Goal: Information Seeking & Learning: Find specific page/section

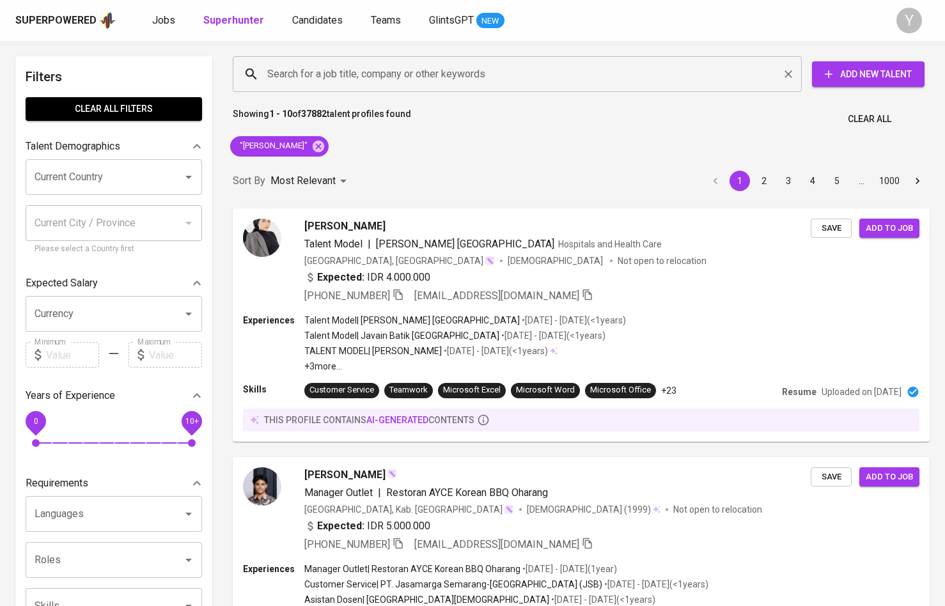
click at [493, 74] on input "Search for a job title, company or other keywords" at bounding box center [520, 74] width 513 height 24
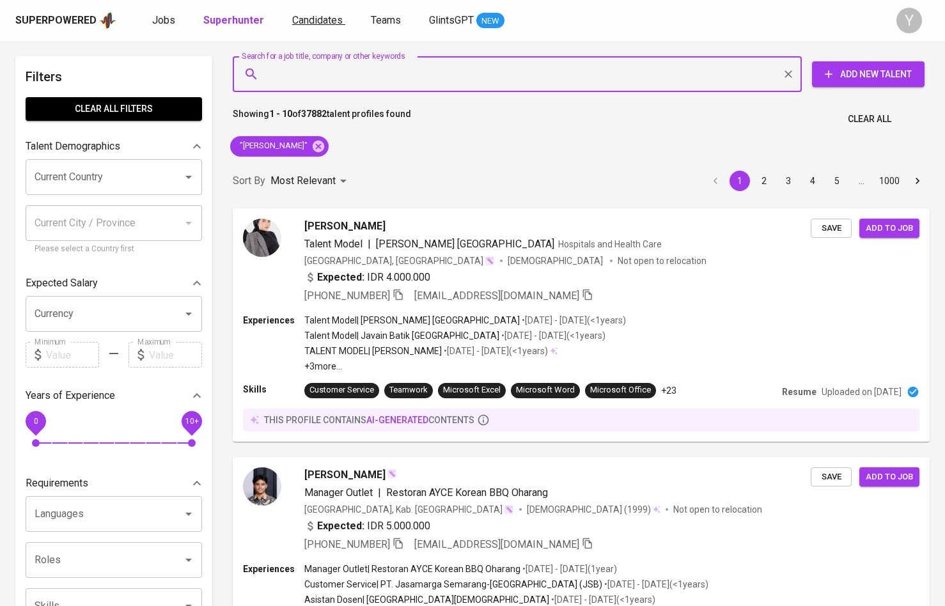
click at [316, 20] on span "Candidates" at bounding box center [317, 20] width 50 height 12
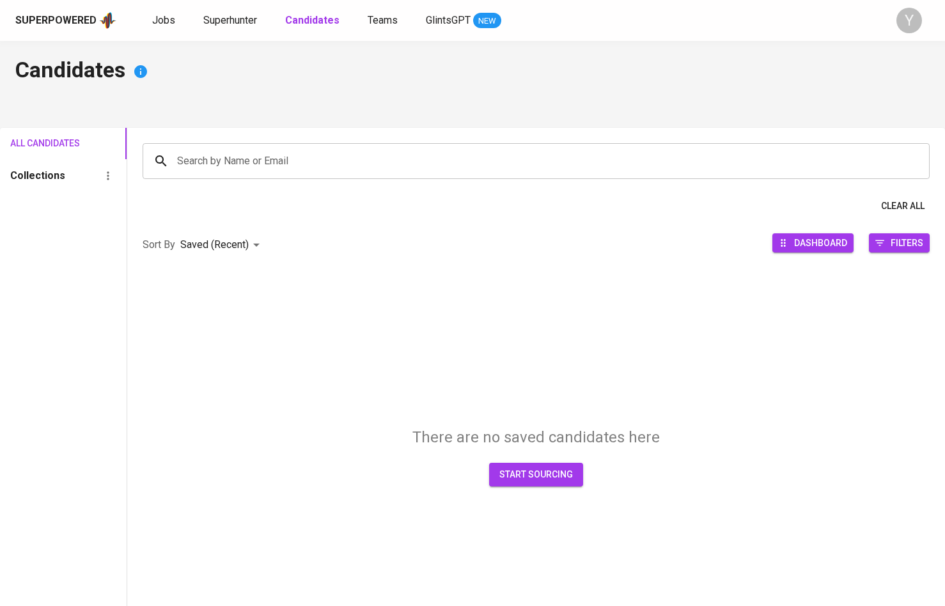
click at [265, 164] on input "Search by Name or Email" at bounding box center [539, 161] width 731 height 24
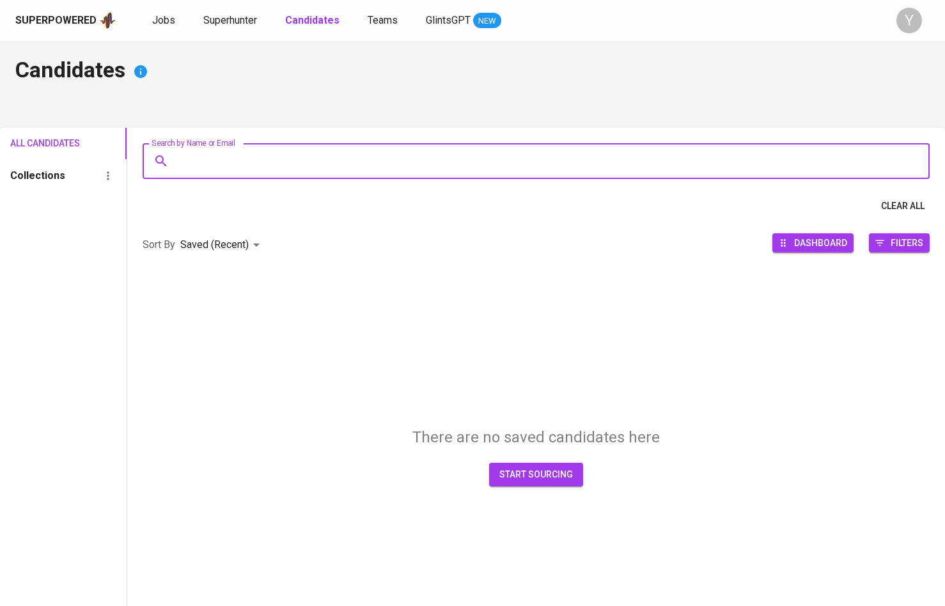
paste input "[EMAIL_ADDRESS][DOMAIN_NAME]"
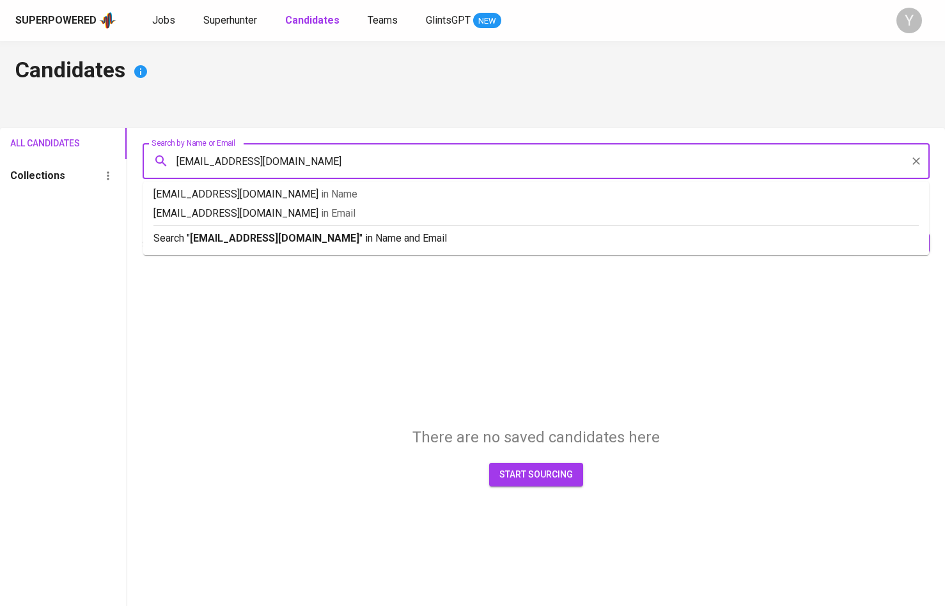
type input "[EMAIL_ADDRESS][DOMAIN_NAME]"
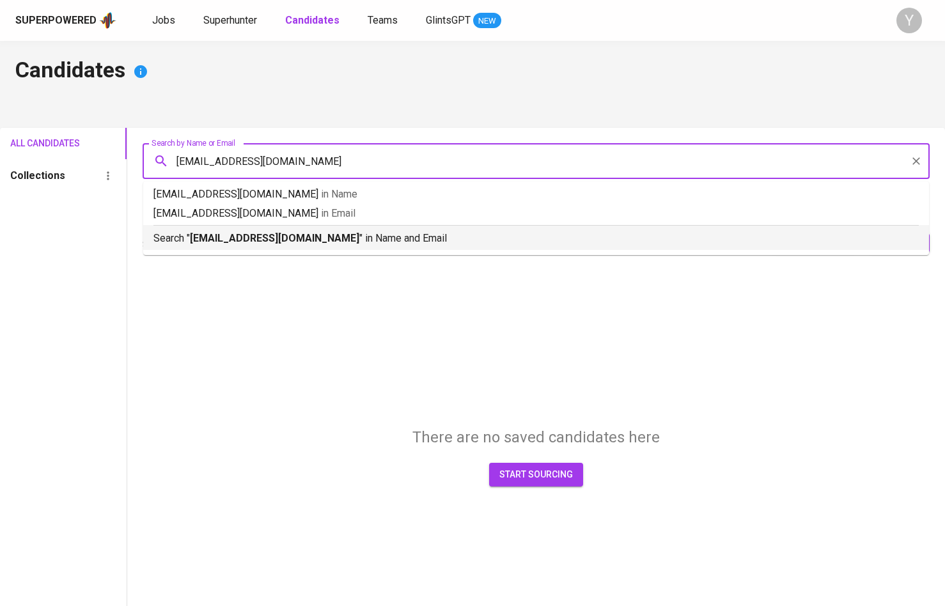
click at [278, 241] on b "[EMAIL_ADDRESS][DOMAIN_NAME]" at bounding box center [274, 238] width 169 height 12
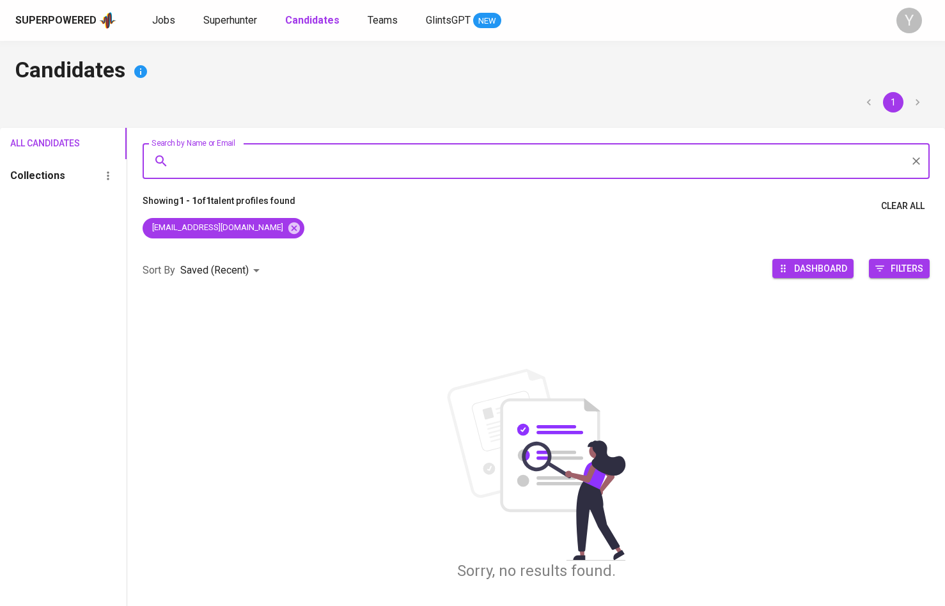
click at [96, 177] on div "Collections" at bounding box center [63, 175] width 127 height 33
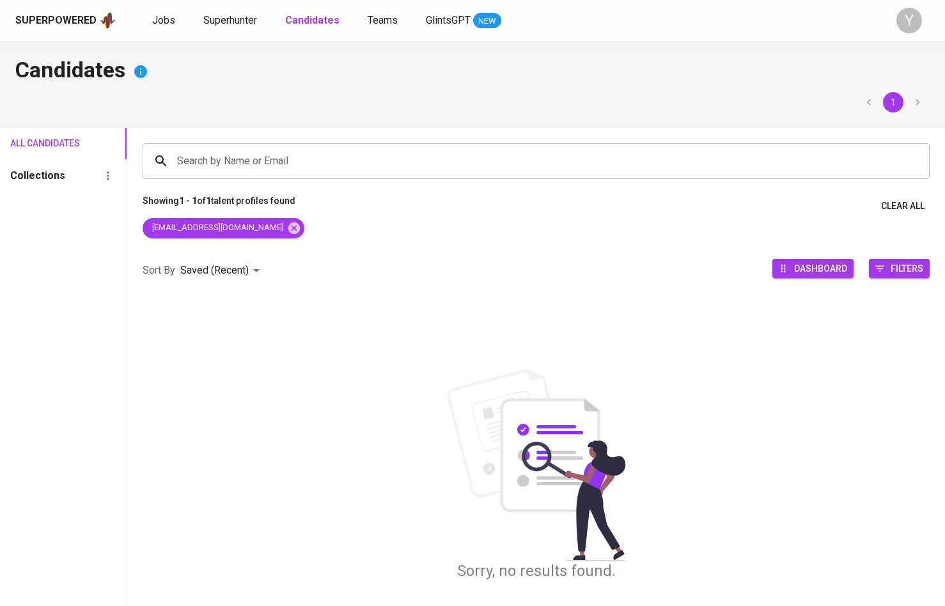
click at [60, 142] on span "All Candidates" at bounding box center [35, 144] width 50 height 16
click at [233, 25] on span "Superhunter" at bounding box center [230, 20] width 54 height 12
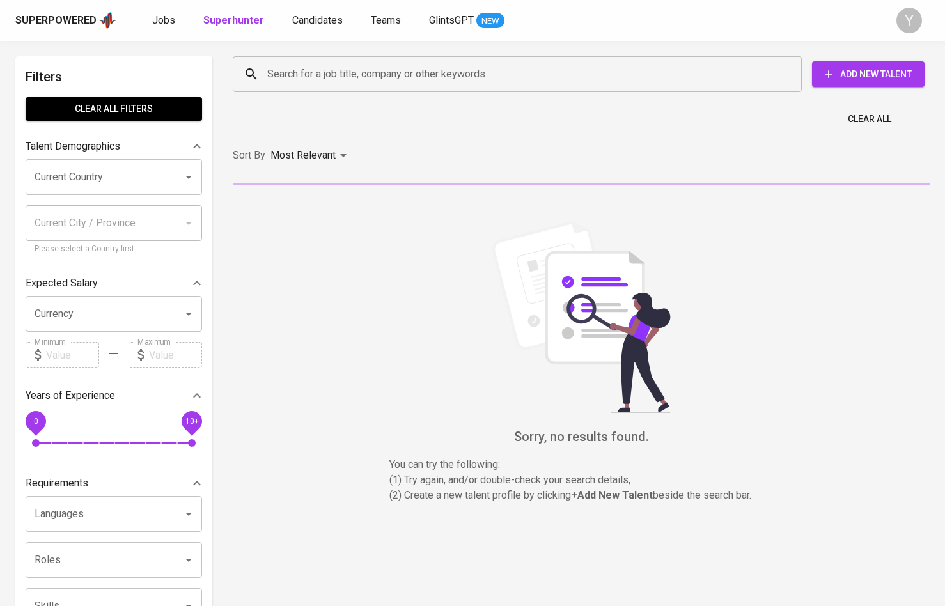
click at [307, 79] on input "Search for a job title, company or other keywords" at bounding box center [520, 74] width 513 height 24
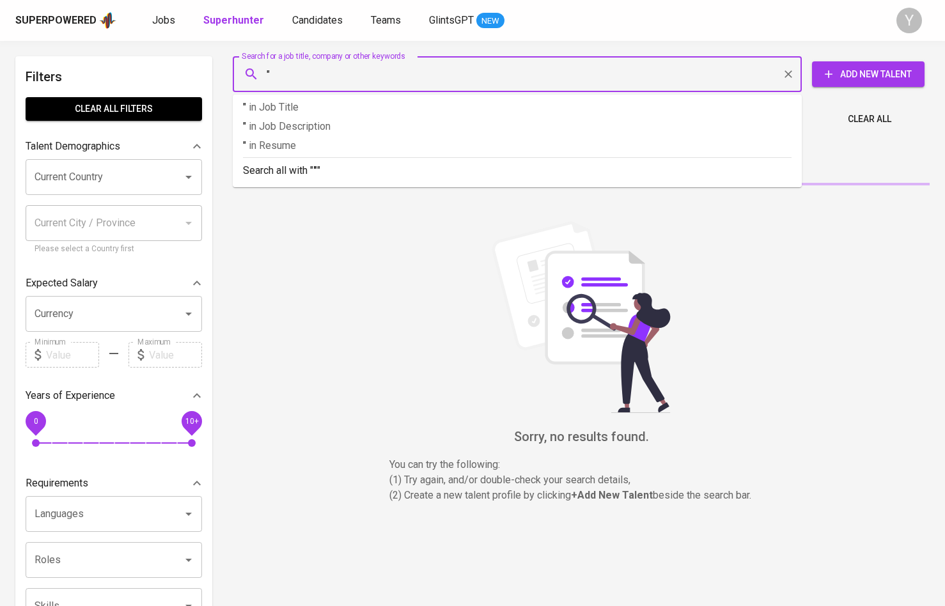
paste input "[EMAIL_ADDRESS][DOMAIN_NAME]"
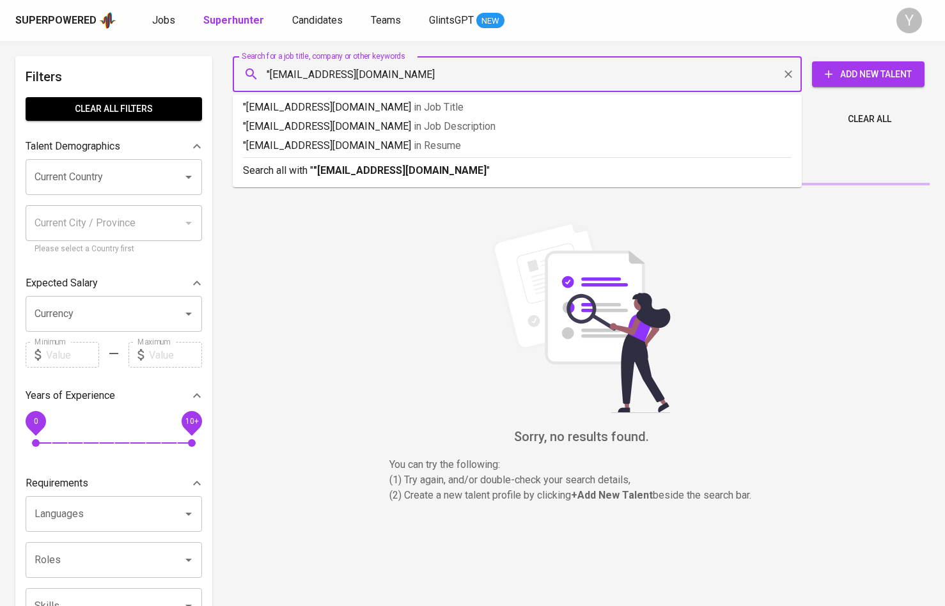
type input ""[EMAIL_ADDRESS][DOMAIN_NAME]""
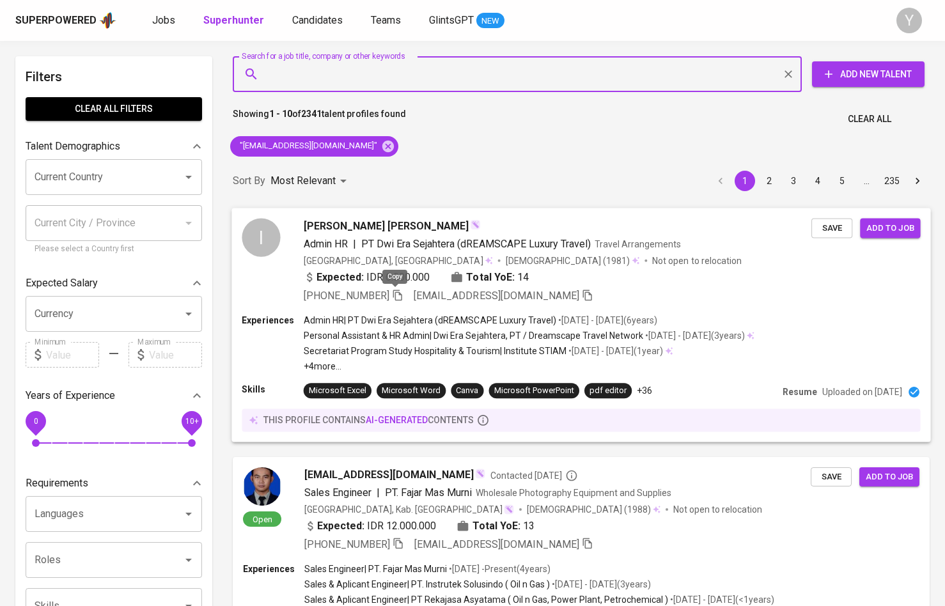
click at [397, 298] on icon "button" at bounding box center [398, 295] width 12 height 12
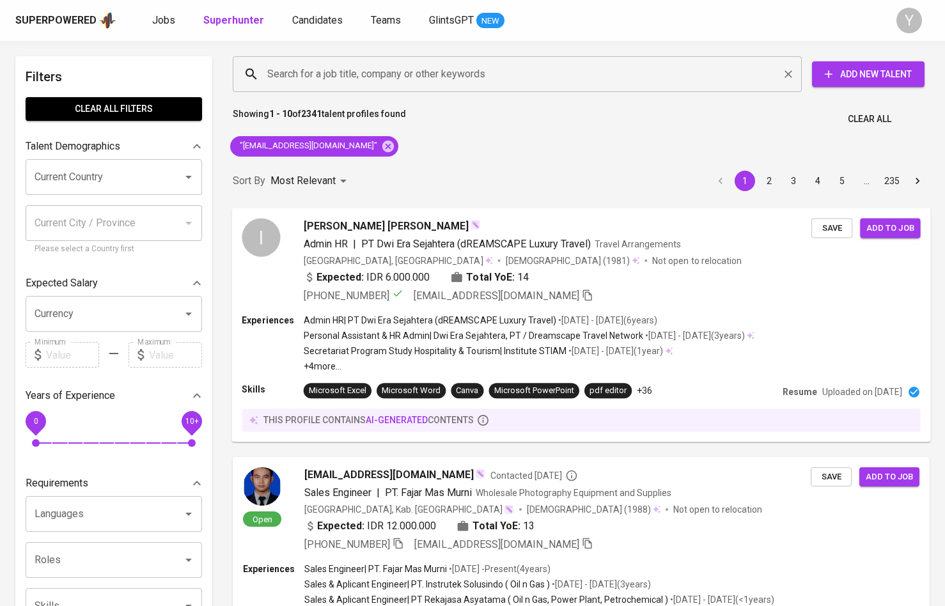
click at [435, 74] on input "Search for a job title, company or other keywords" at bounding box center [520, 74] width 513 height 24
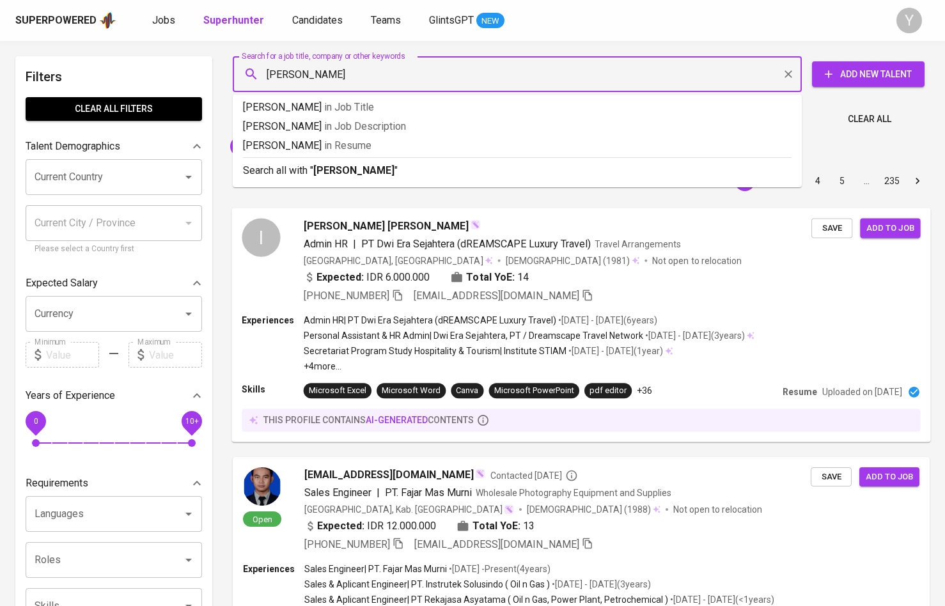
type input "[PERSON_NAME]"
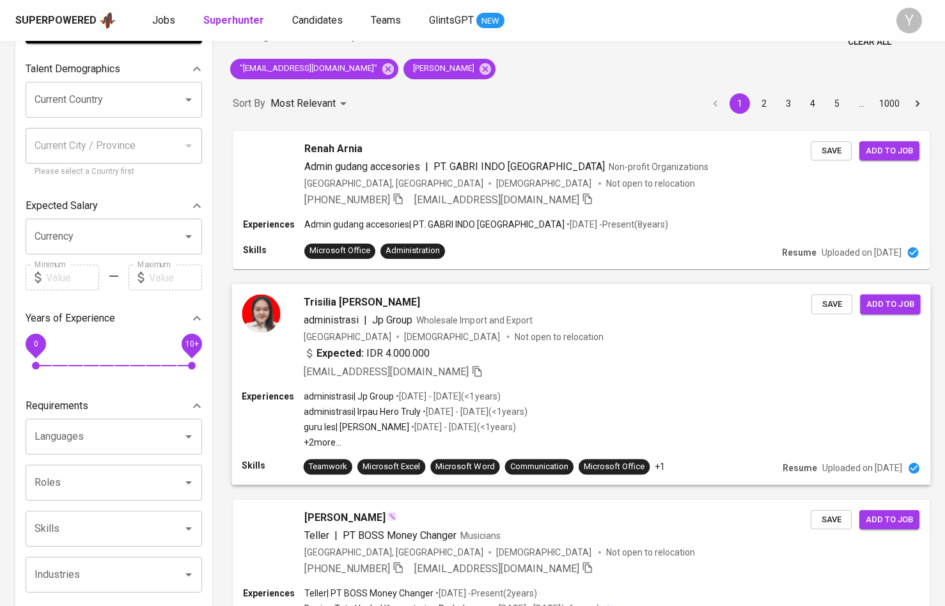
scroll to position [79, 0]
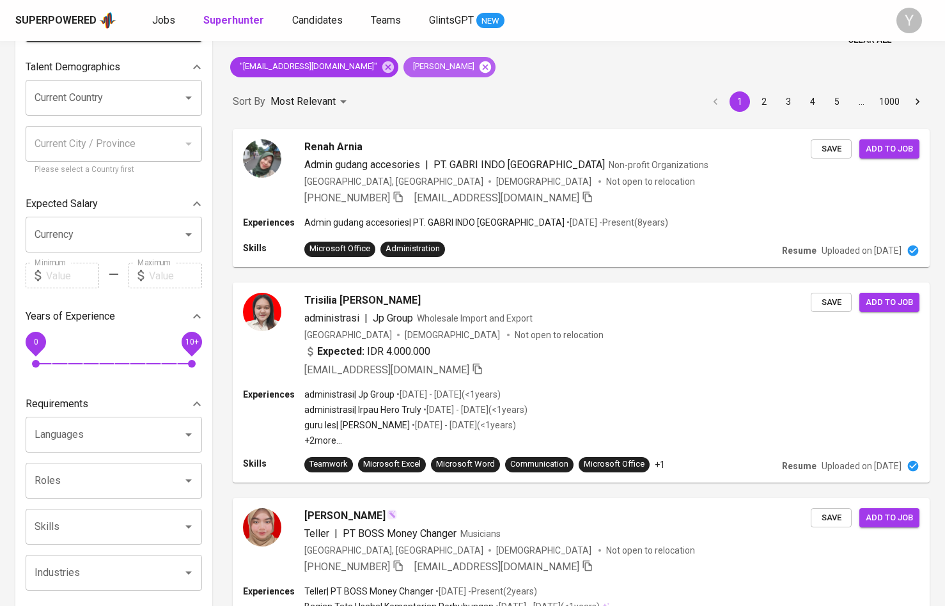
click at [479, 69] on icon at bounding box center [485, 67] width 12 height 12
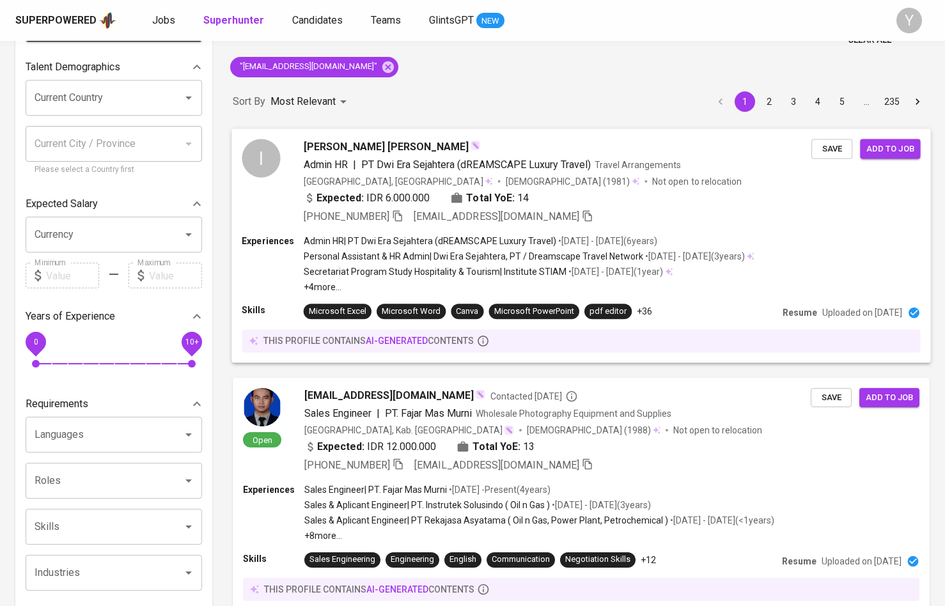
click at [395, 212] on icon "button" at bounding box center [397, 215] width 9 height 11
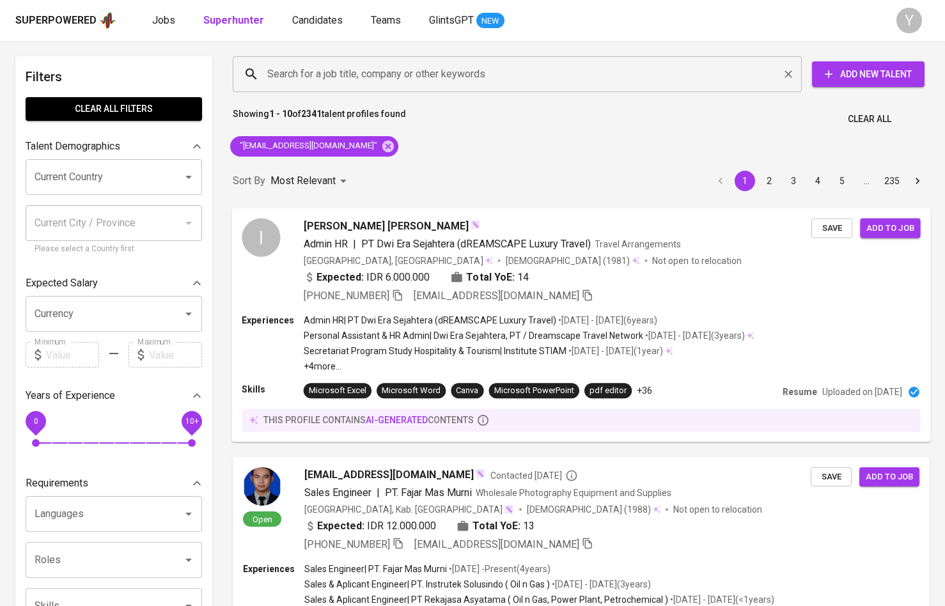
click at [337, 72] on input "Search for a job title, company or other keywords" at bounding box center [520, 74] width 513 height 24
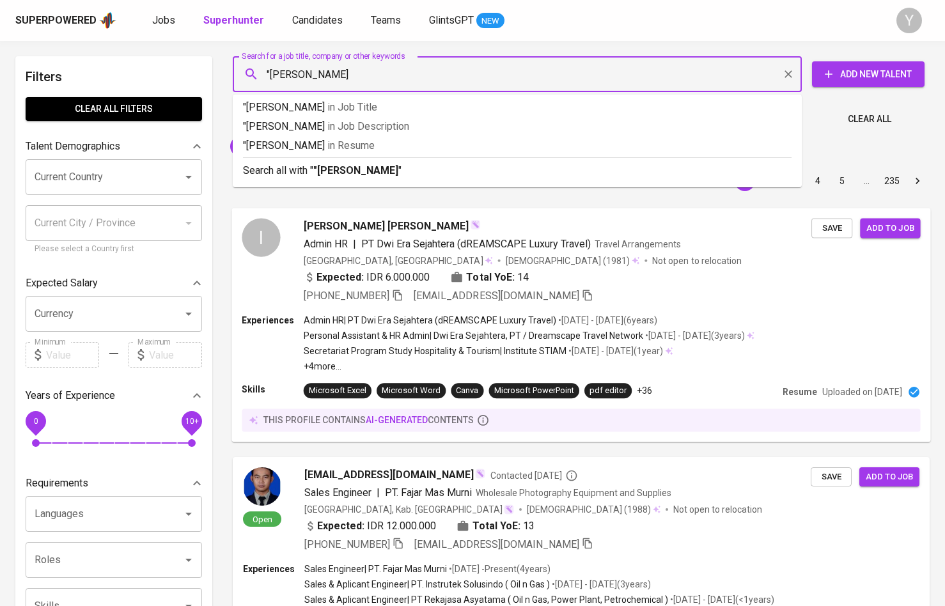
type input ""[PERSON_NAME]""
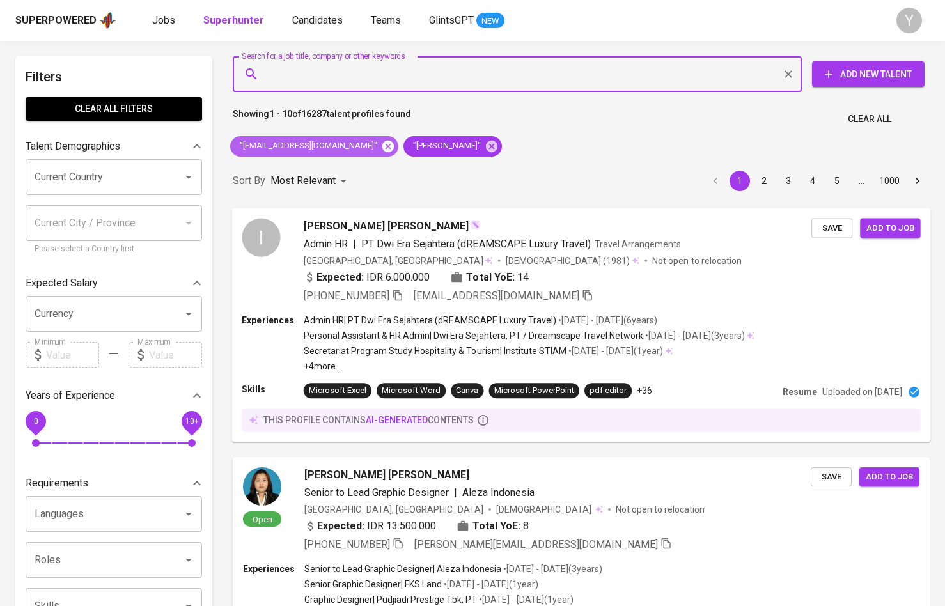
click at [381, 147] on icon at bounding box center [388, 146] width 14 height 14
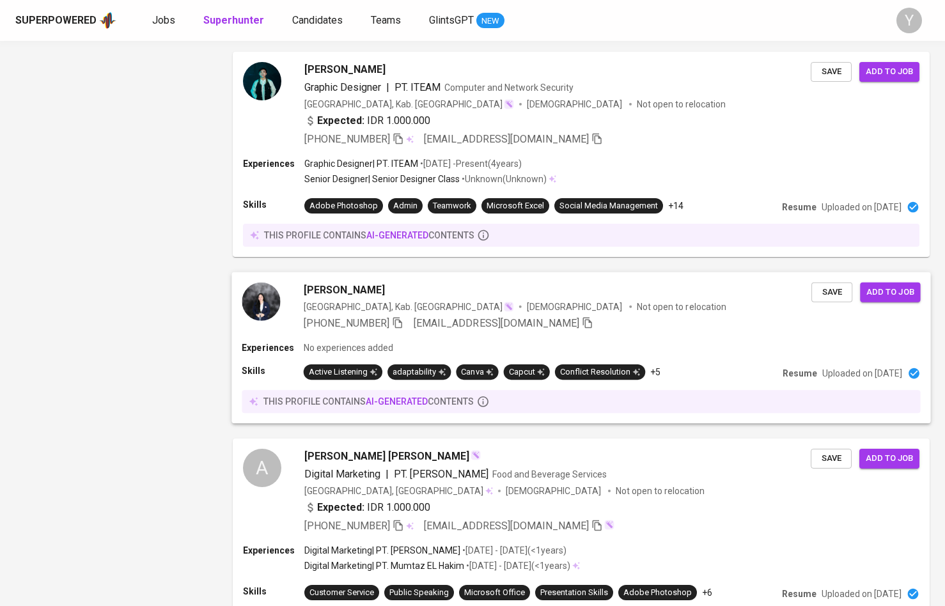
scroll to position [1129, 0]
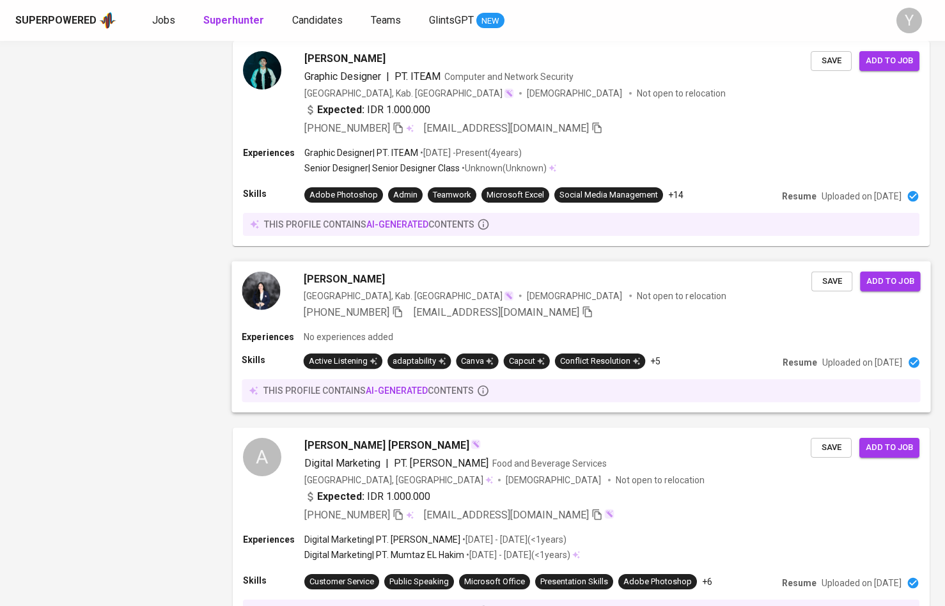
click at [264, 306] on img at bounding box center [261, 291] width 38 height 38
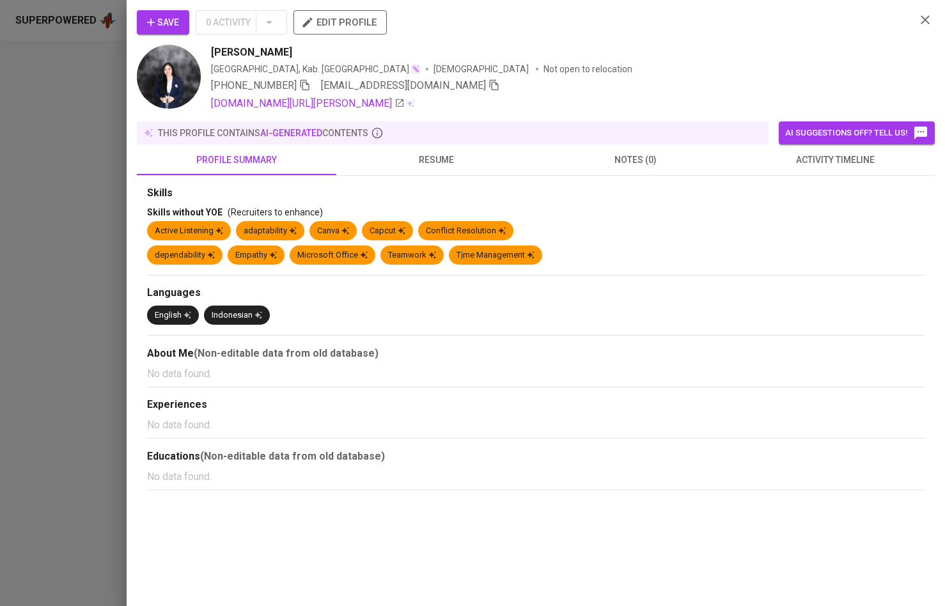
click at [176, 75] on img at bounding box center [169, 77] width 64 height 64
click at [432, 174] on button "resume" at bounding box center [435, 159] width 199 height 31
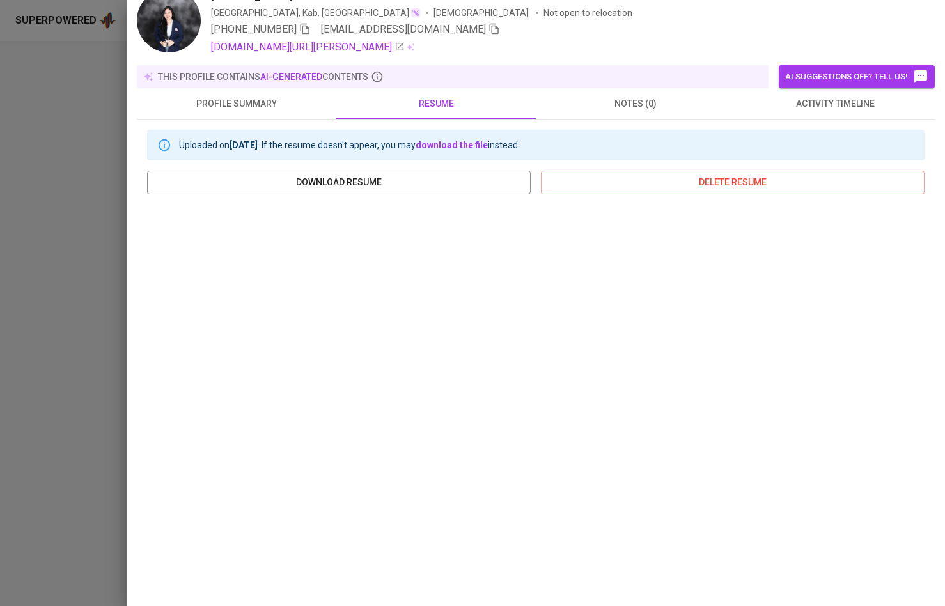
scroll to position [59, 0]
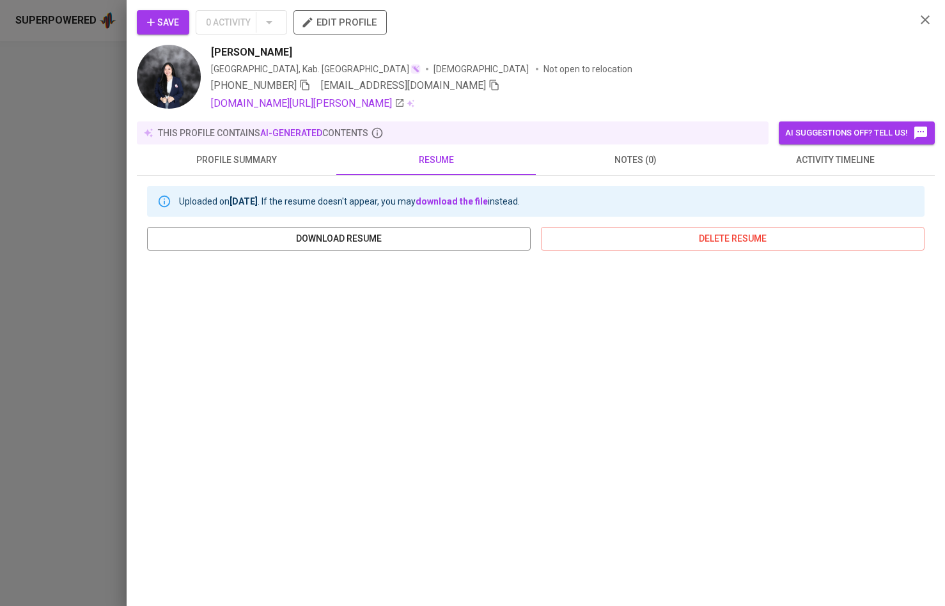
scroll to position [59, 0]
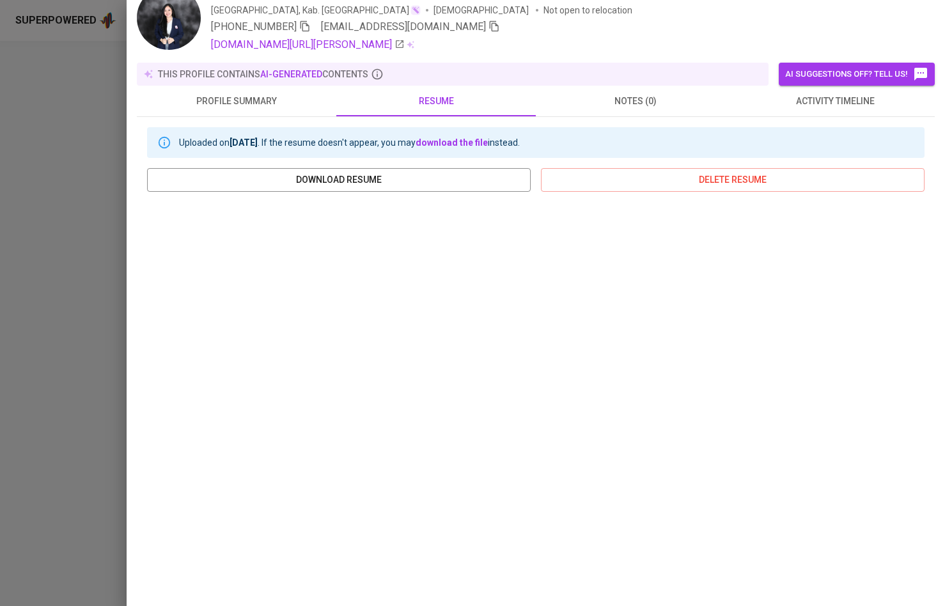
click at [653, 104] on span "notes (0)" at bounding box center [635, 101] width 184 height 16
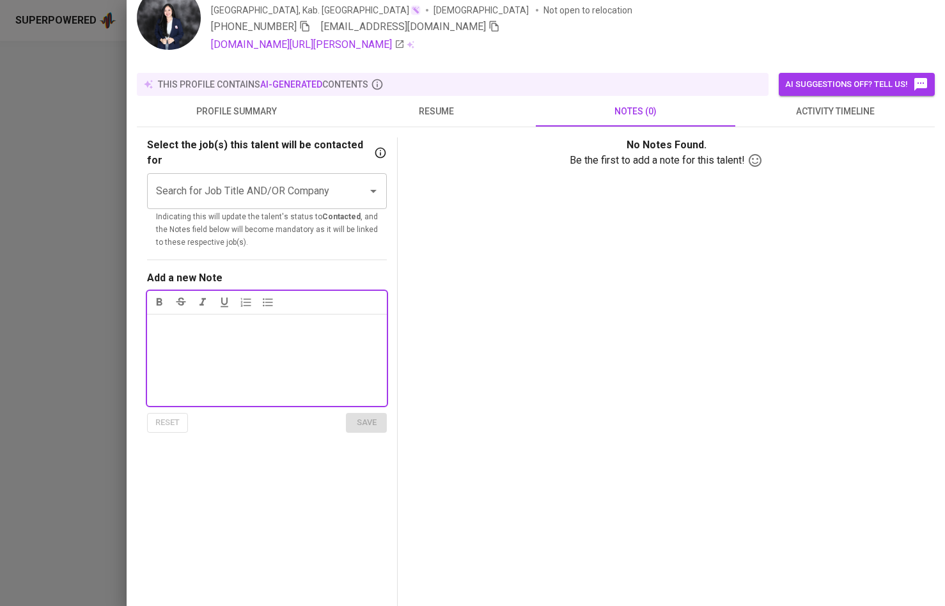
click at [799, 119] on button "activity timeline" at bounding box center [834, 111] width 199 height 31
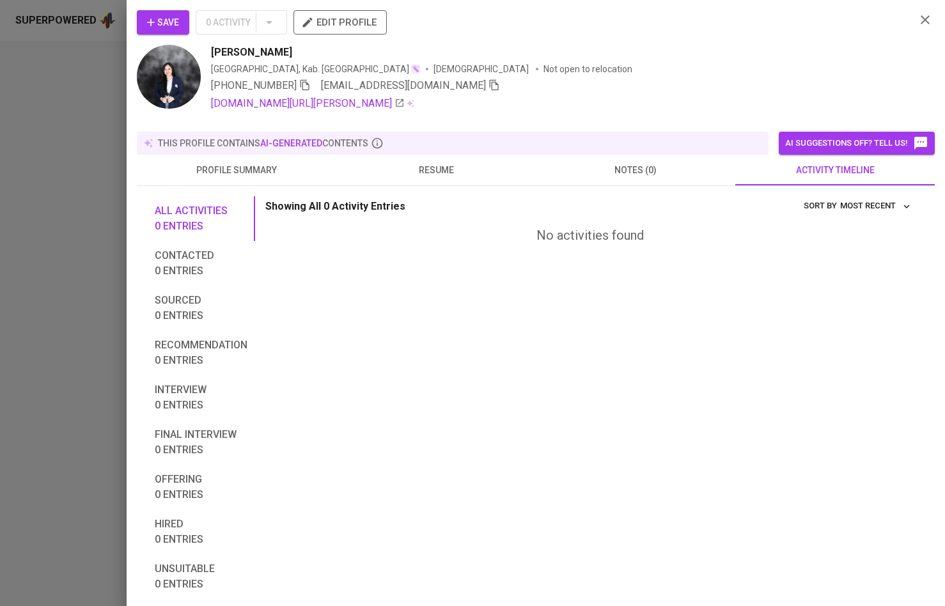
scroll to position [0, 0]
click at [931, 18] on icon "button" at bounding box center [924, 19] width 15 height 15
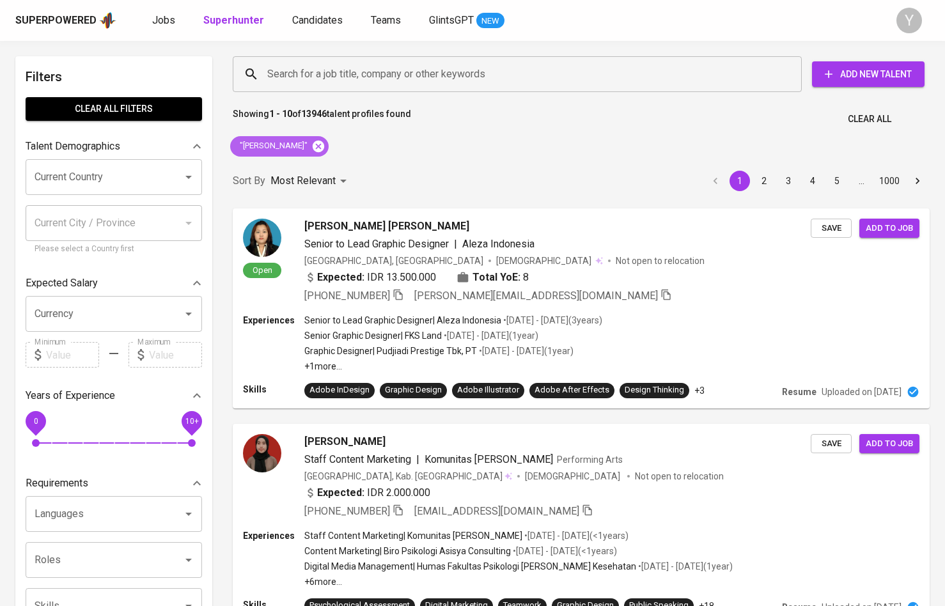
click at [312, 141] on icon at bounding box center [318, 146] width 14 height 14
